Goal: Task Accomplishment & Management: Use online tool/utility

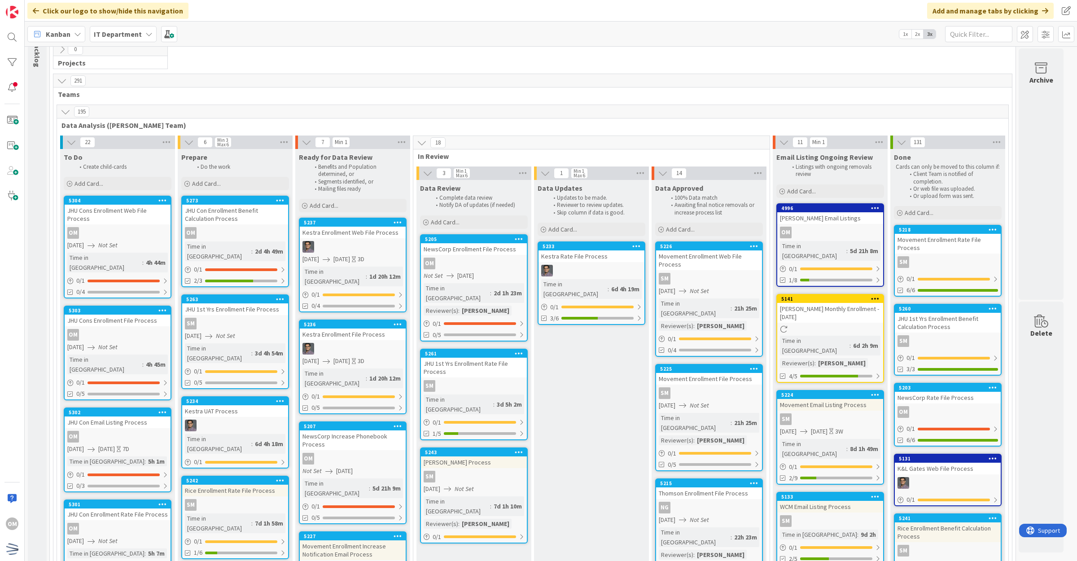
scroll to position [56, 0]
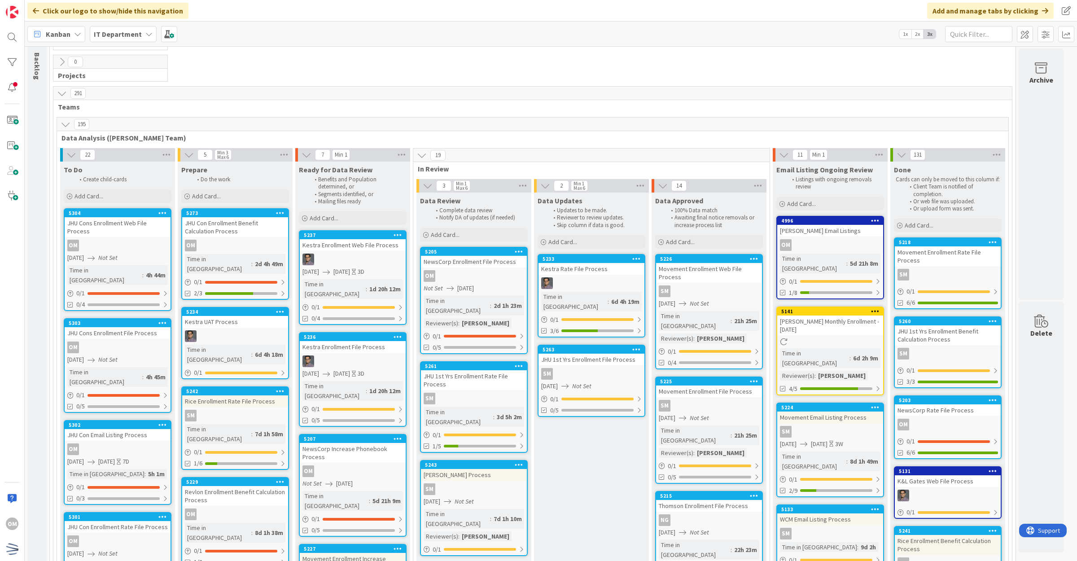
click at [625, 355] on div "5263 JHU 1st Yrs Enrollment File Process SM [DATE] Not Set 0 / 1 0/5" at bounding box center [591, 381] width 108 height 72
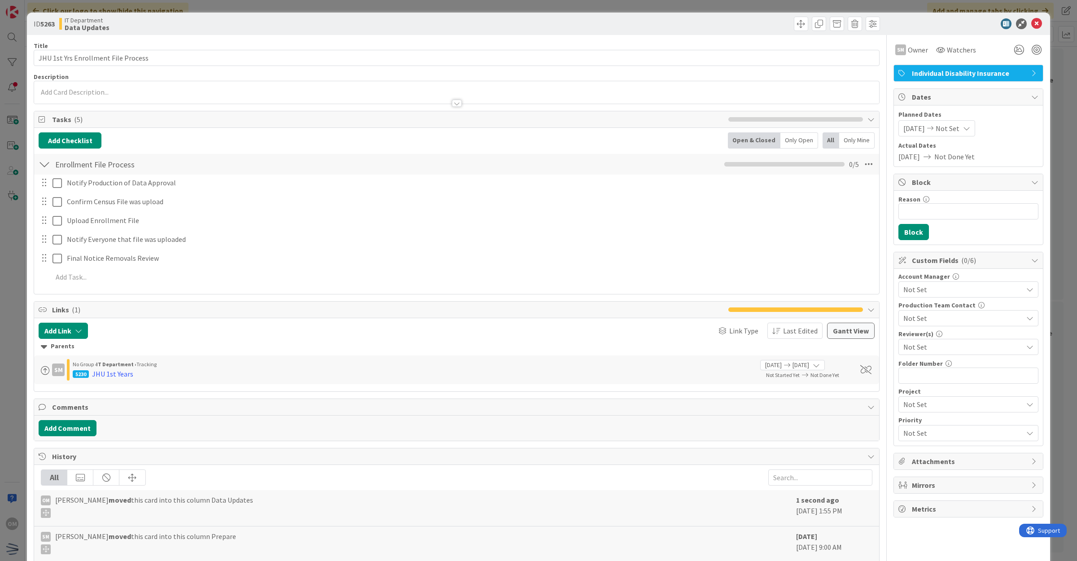
click at [927, 340] on div "Not Set" at bounding box center [968, 347] width 140 height 16
click at [926, 391] on span "[PERSON_NAME]" at bounding box center [937, 383] width 53 height 13
click at [1031, 27] on icon at bounding box center [1036, 23] width 11 height 11
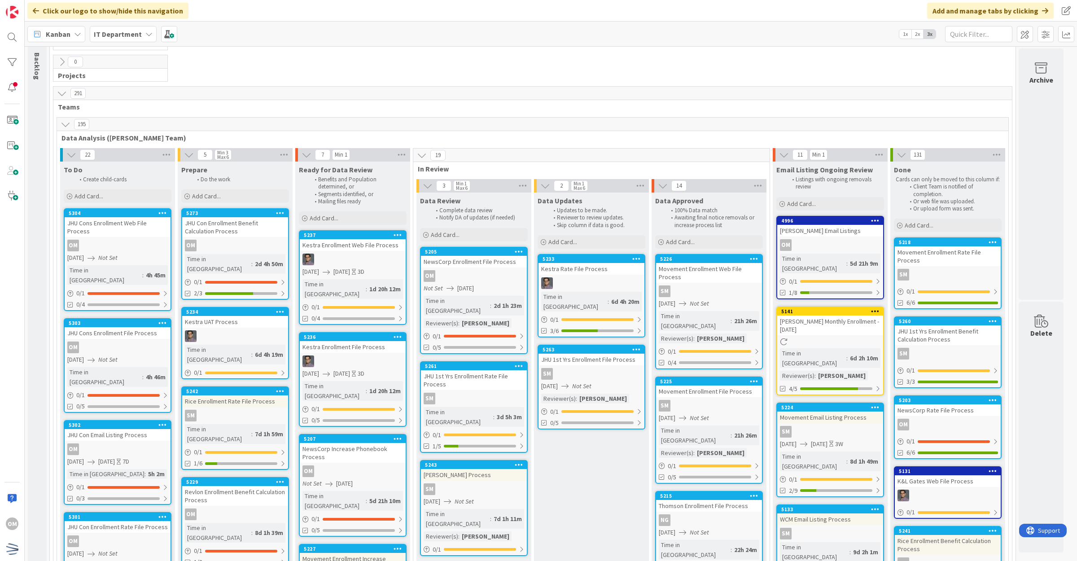
scroll to position [112, 0]
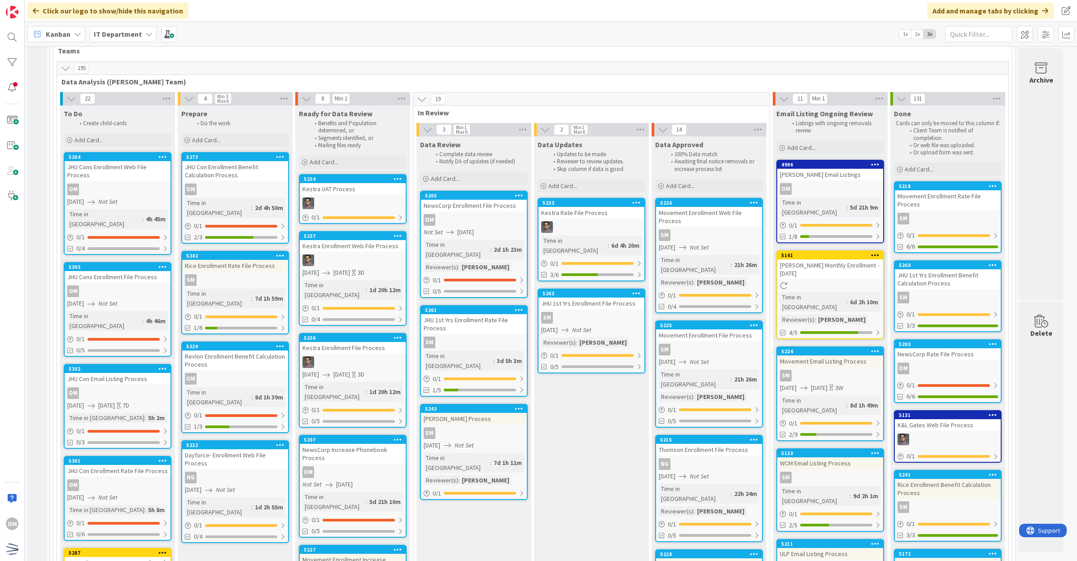
click at [250, 182] on div "5273 JHU Con Enrollment Benefit Calculation Process OM Time in Column : 2d 4h 5…" at bounding box center [235, 198] width 108 height 92
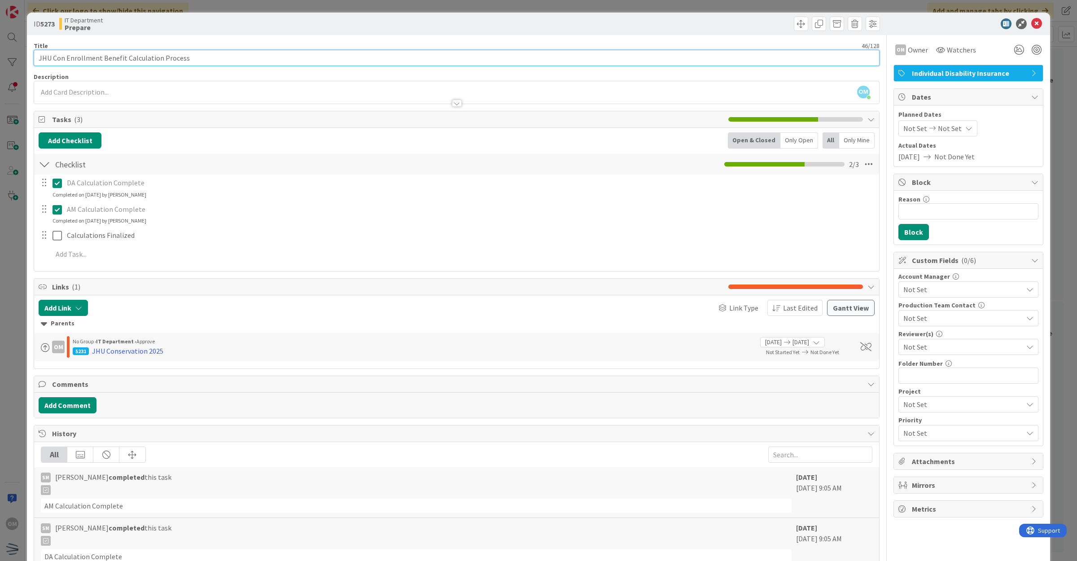
click at [101, 56] on input "JHU Con Enrollment Benefit Calculation Process" at bounding box center [457, 58] width 846 height 16
type input "JHU Conservation Benefit Calculation Process"
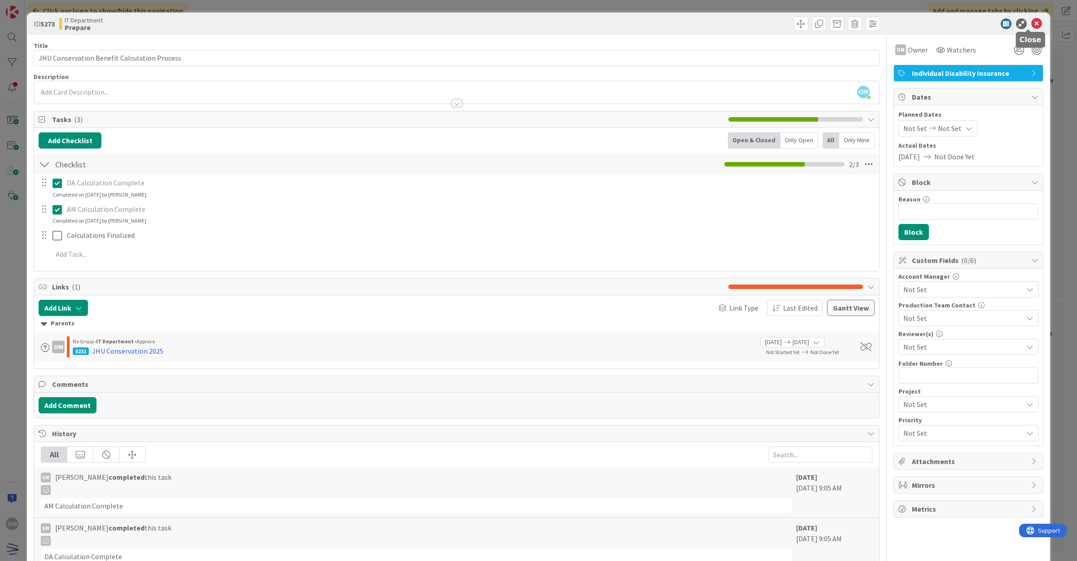
click at [1031, 25] on icon at bounding box center [1036, 23] width 11 height 11
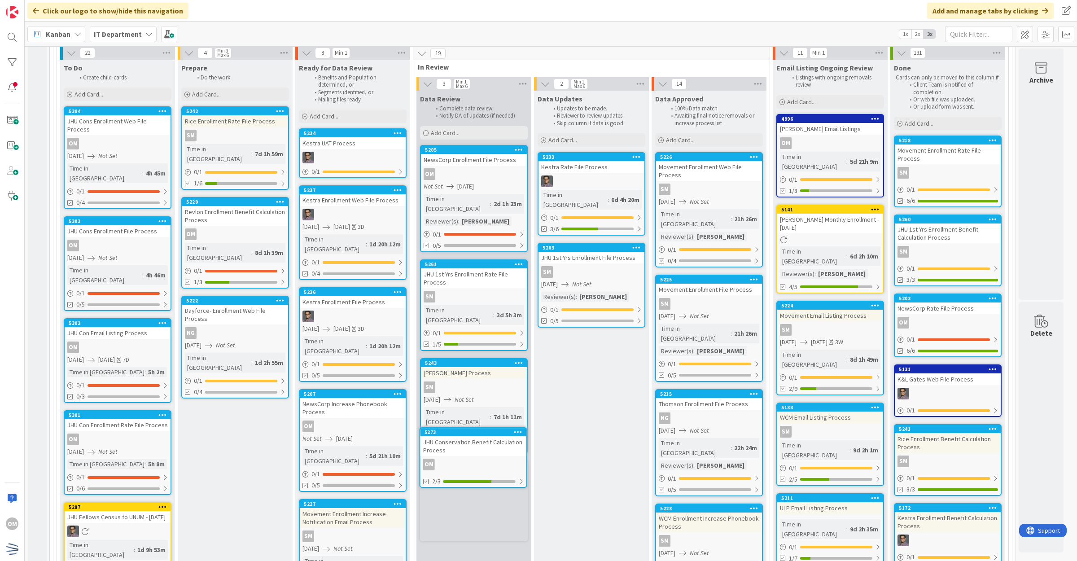
scroll to position [160, 0]
